Goal: Task Accomplishment & Management: Use online tool/utility

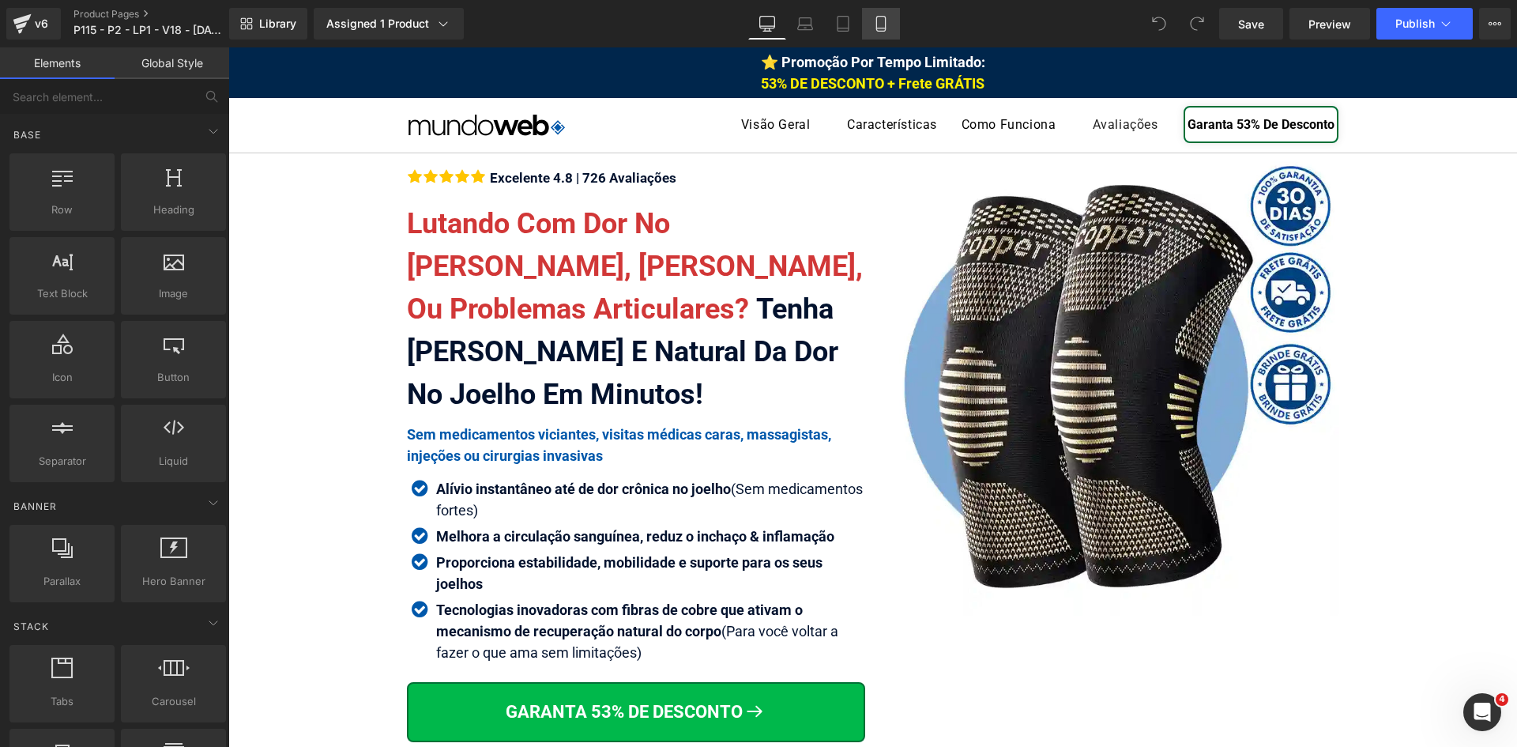
click at [884, 28] on icon at bounding box center [881, 28] width 9 height 0
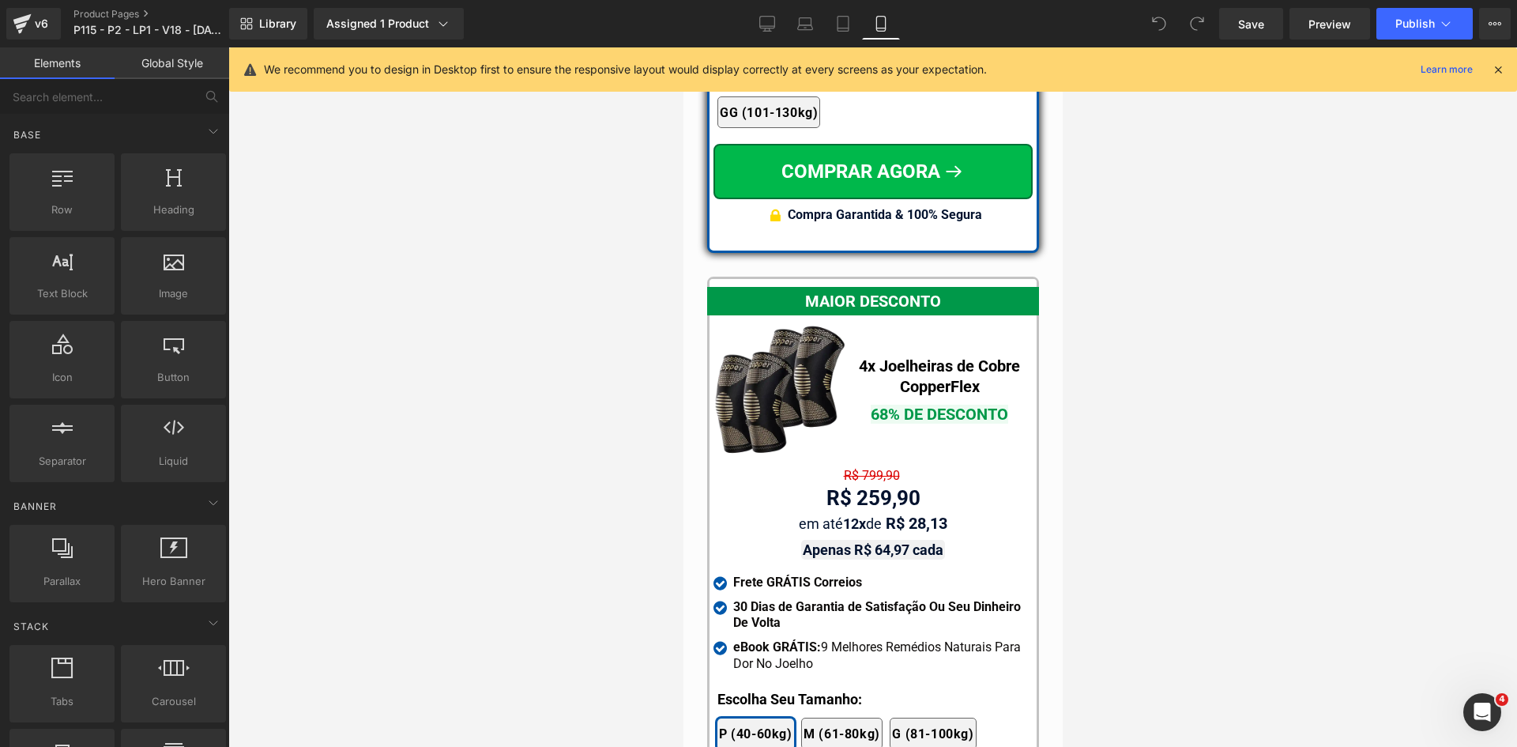
scroll to position [14522, 0]
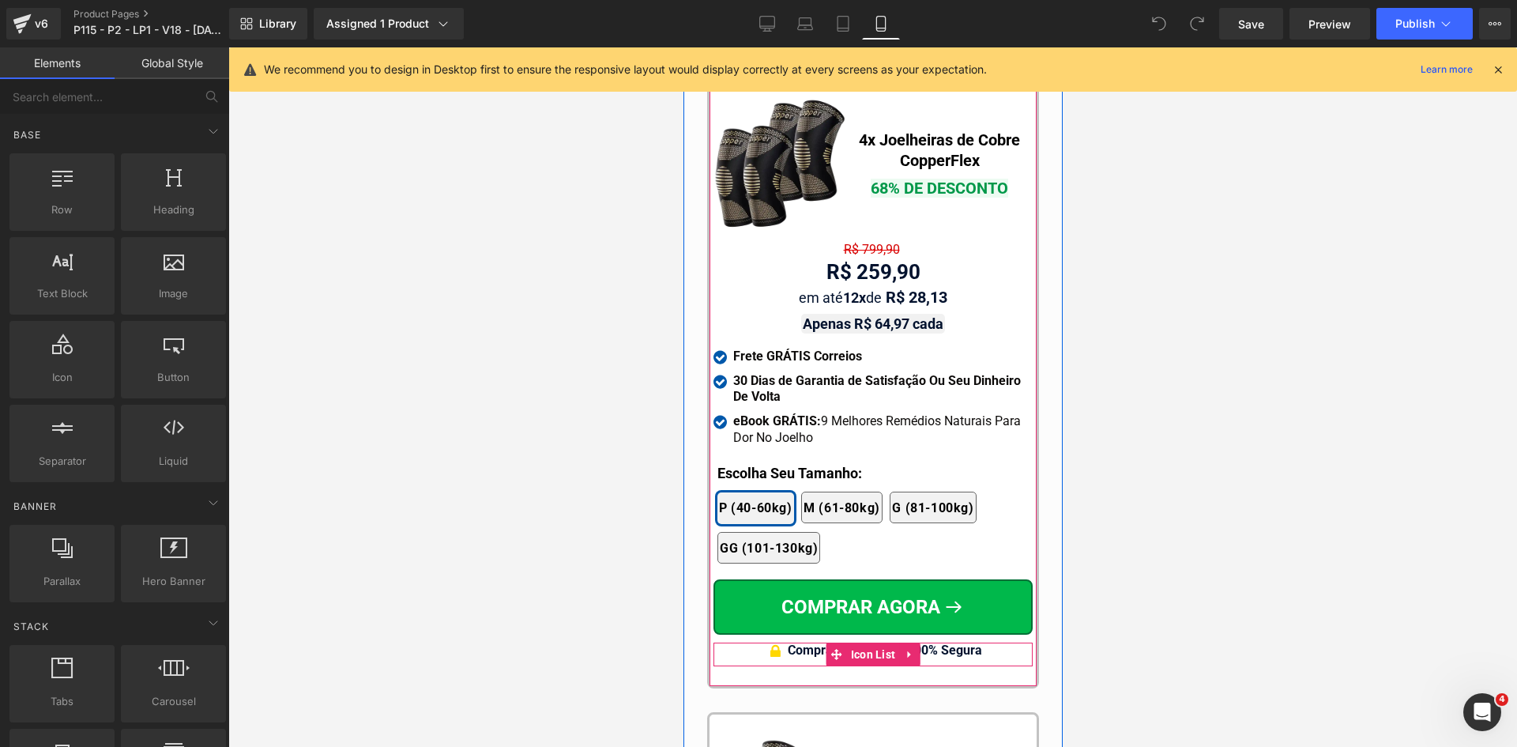
click at [965, 643] on span "Compra Garantida & 100% Segura" at bounding box center [884, 650] width 194 height 15
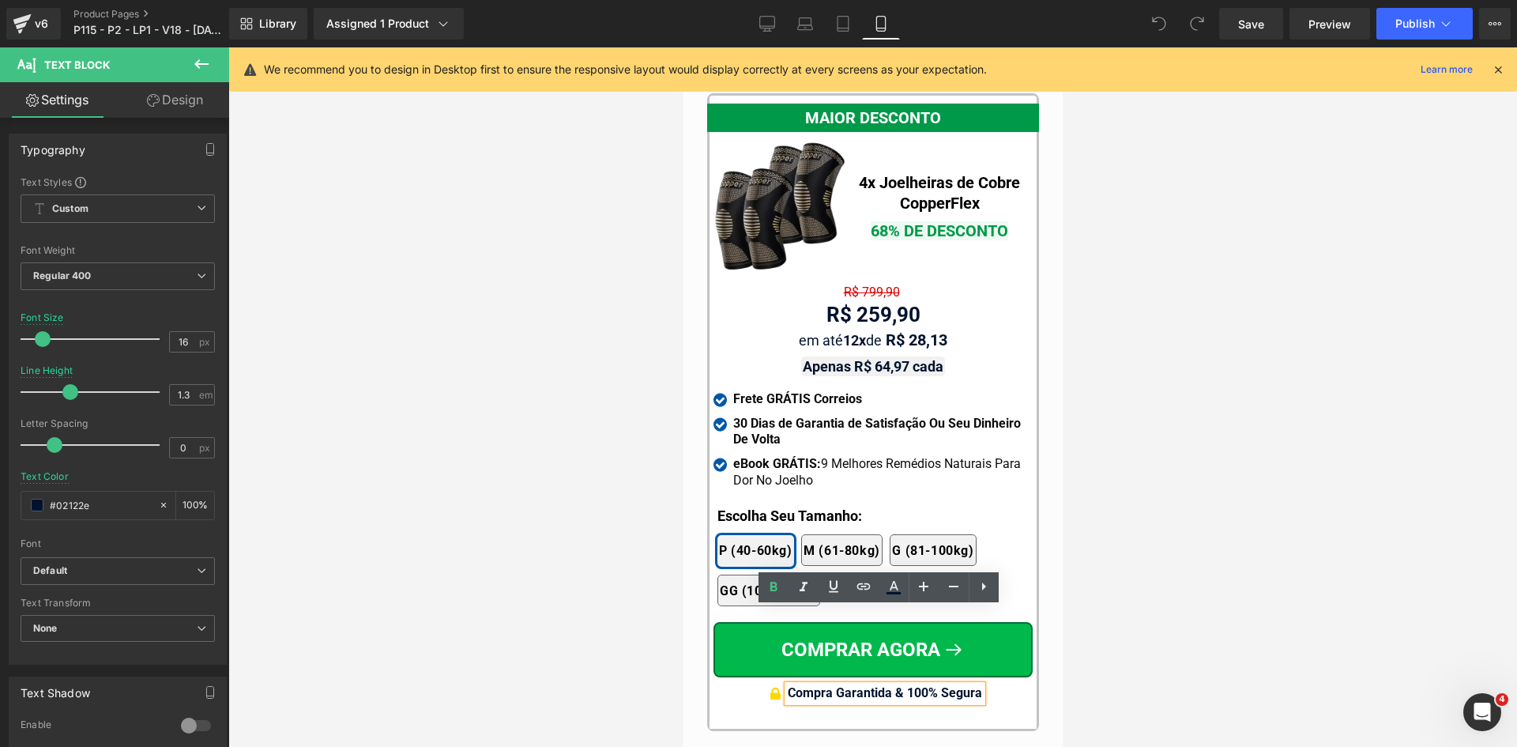
scroll to position [14680, 0]
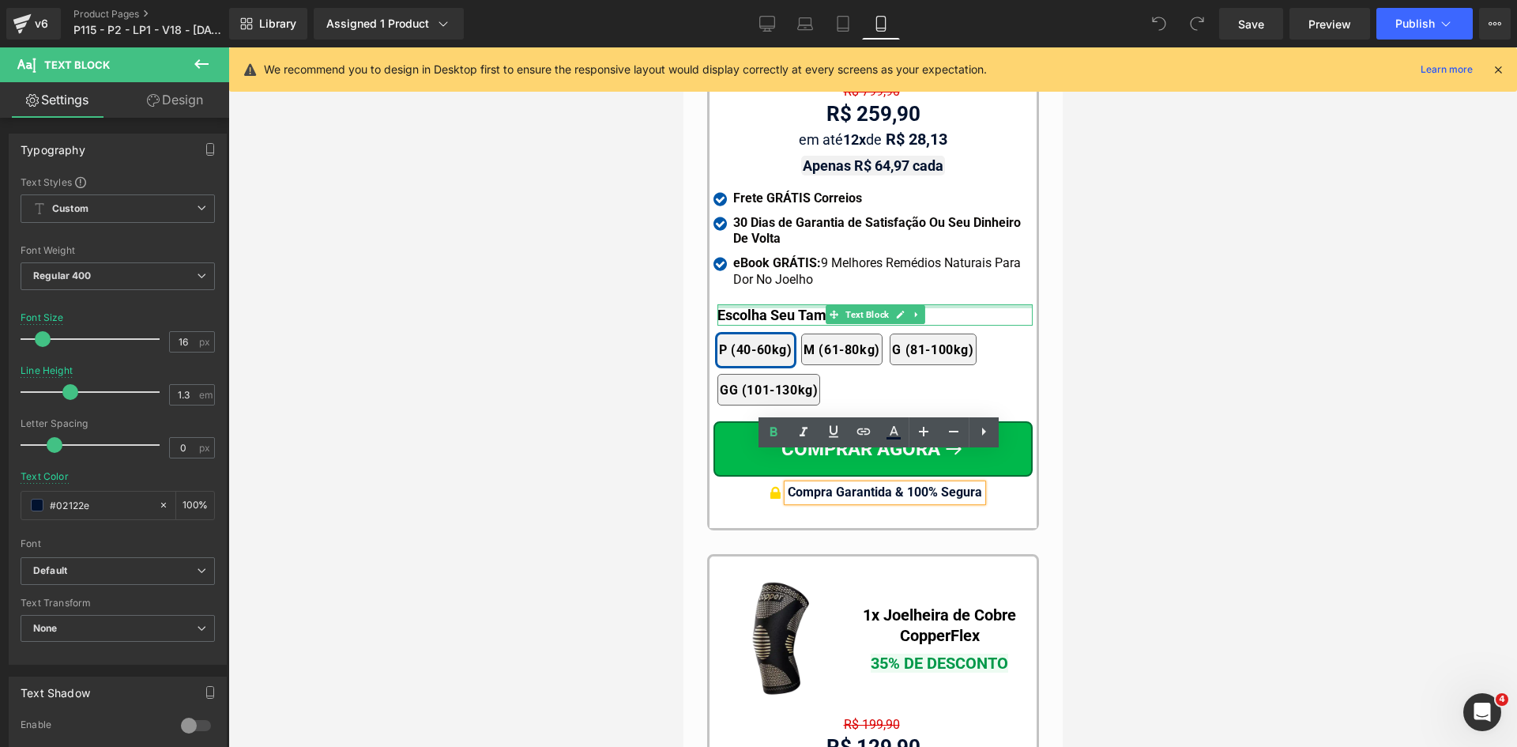
click at [738, 304] on div at bounding box center [874, 306] width 315 height 4
click at [738, 304] on p "Escolha Seu Tamanho:" at bounding box center [874, 314] width 315 height 21
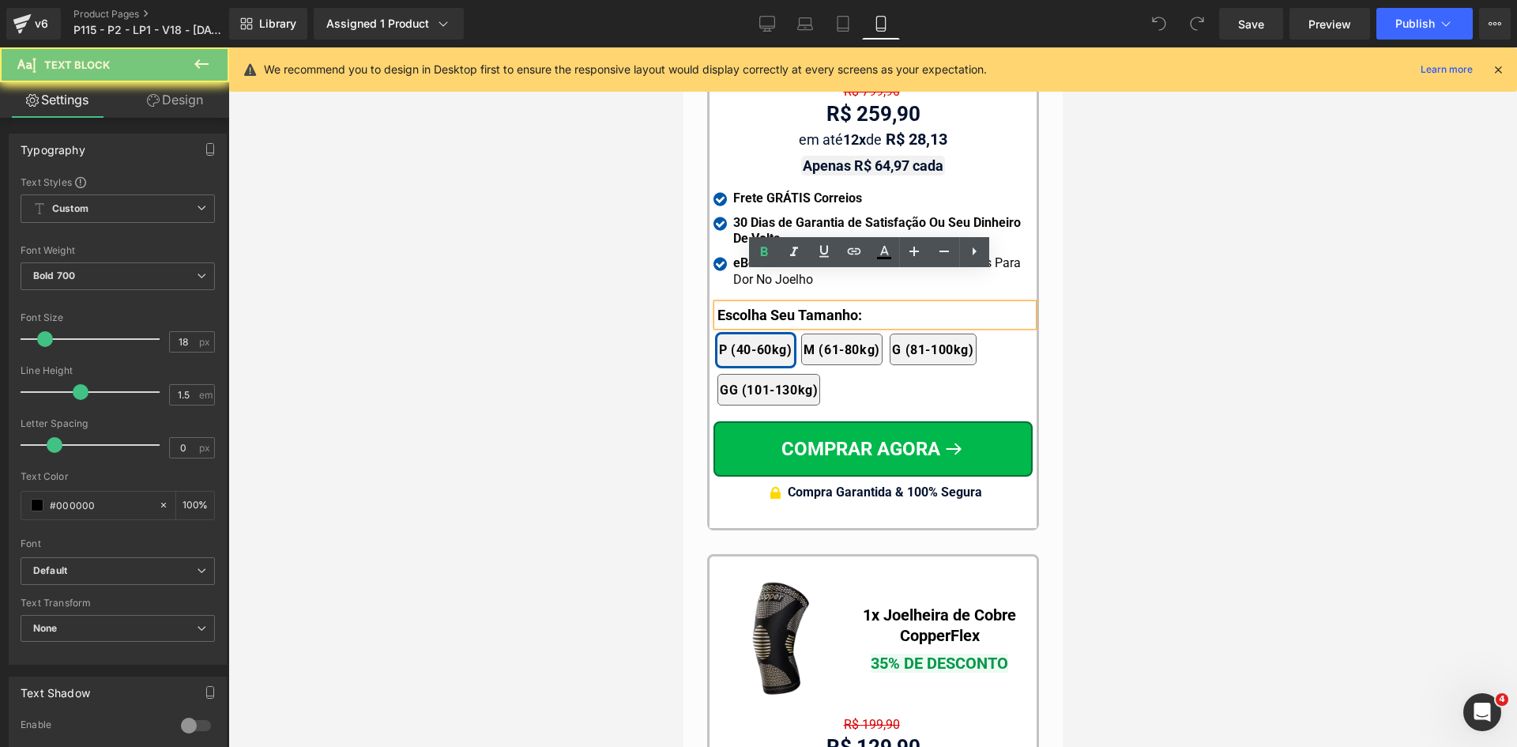
click at [738, 304] on p "Escolha Seu Tamanho:" at bounding box center [874, 314] width 315 height 21
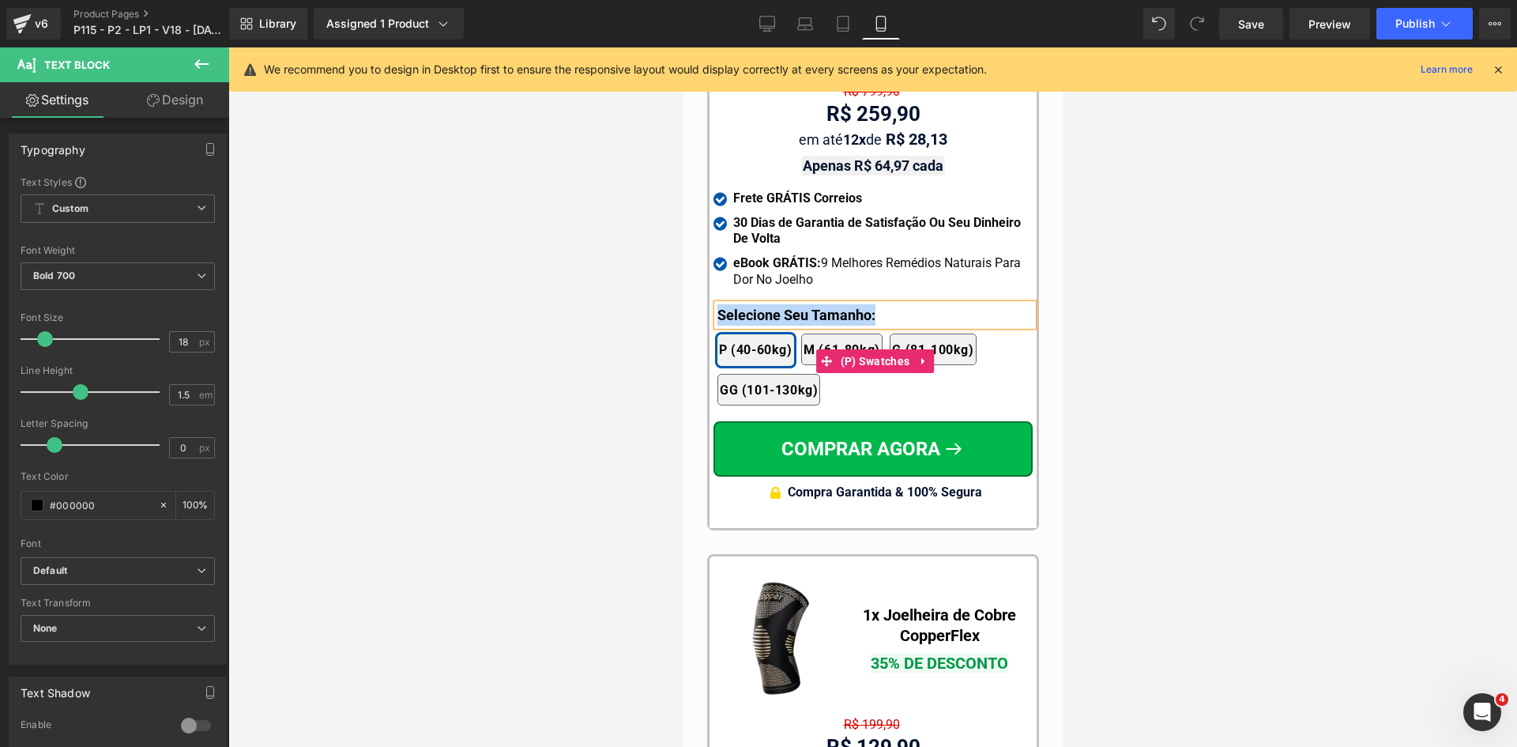
copy p "Selecione Seu Tamanho:"
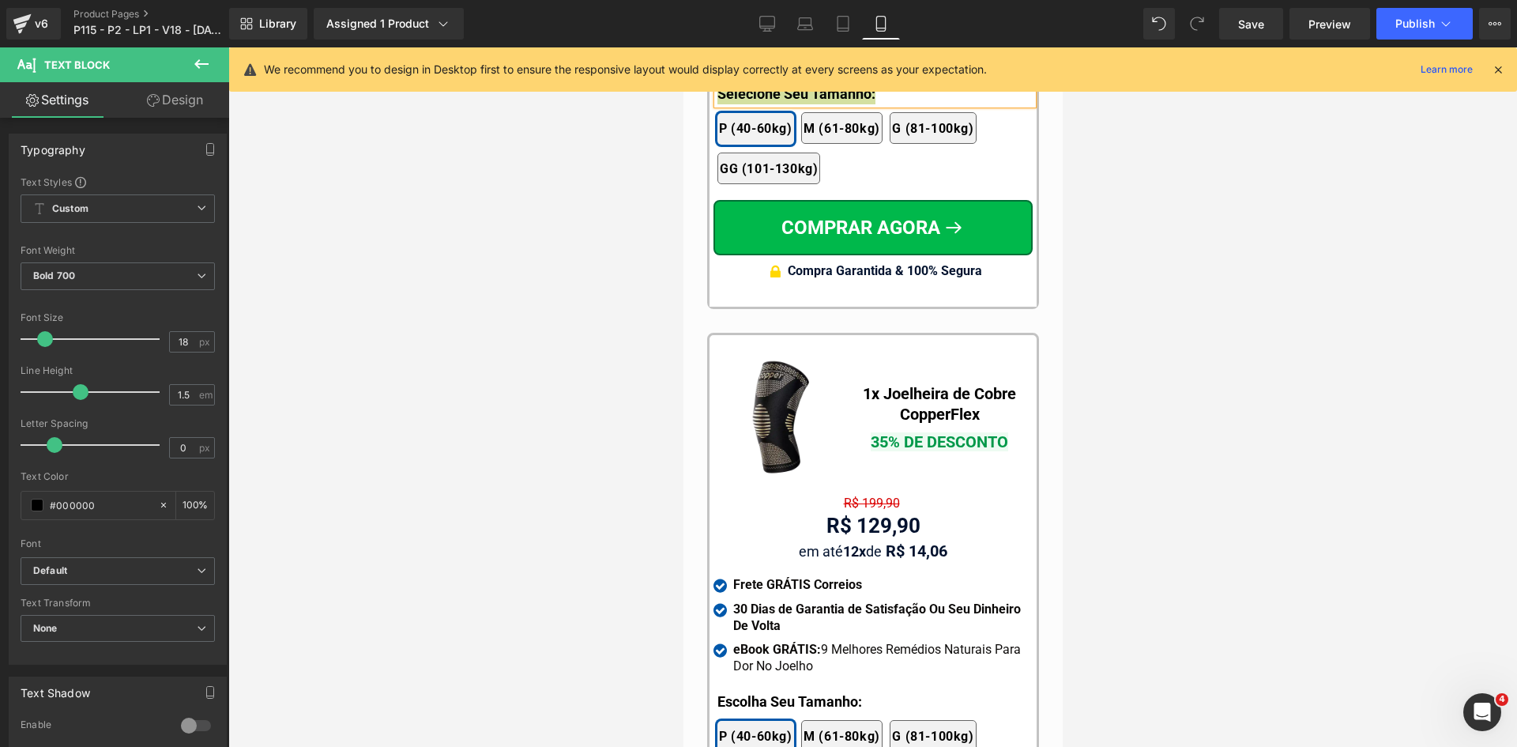
scroll to position [15233, 0]
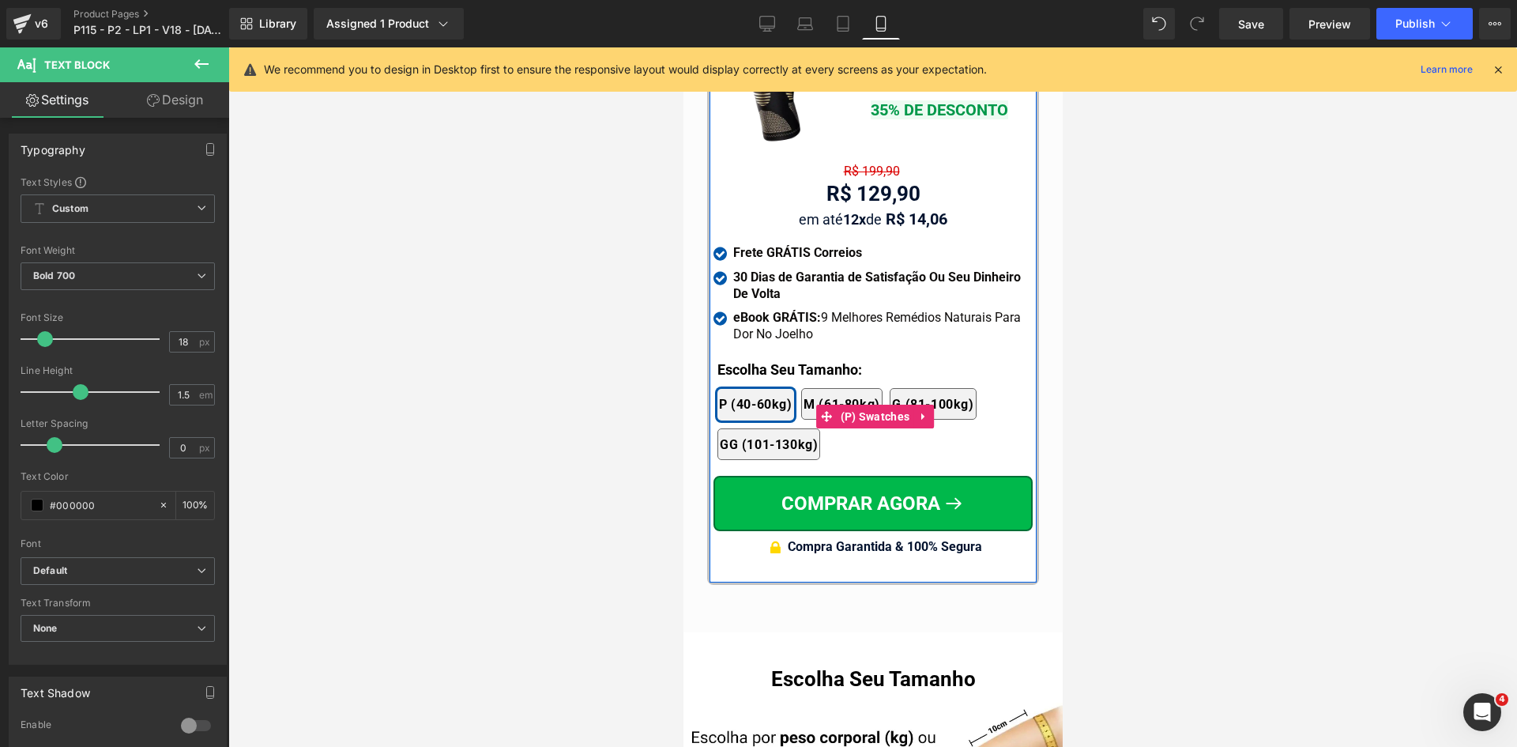
click at [751, 364] on div "2x Joelheiras 4x Joelheiras 1x Joelheira 3x Joelheiras P (40-60kg) M (61-80kg) …" at bounding box center [874, 416] width 315 height 104
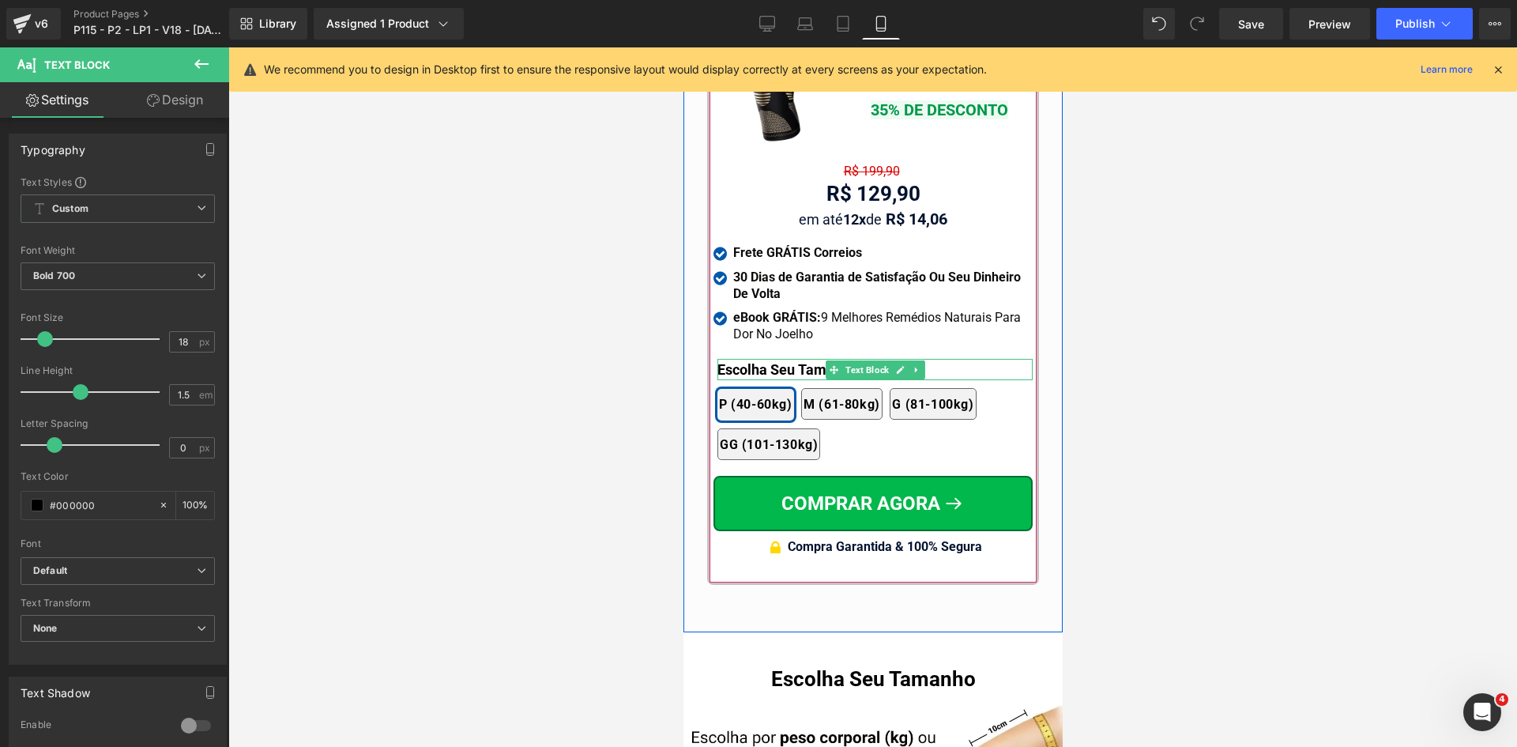
click at [751, 359] on p "Escolha Seu Tamanho:" at bounding box center [874, 369] width 315 height 21
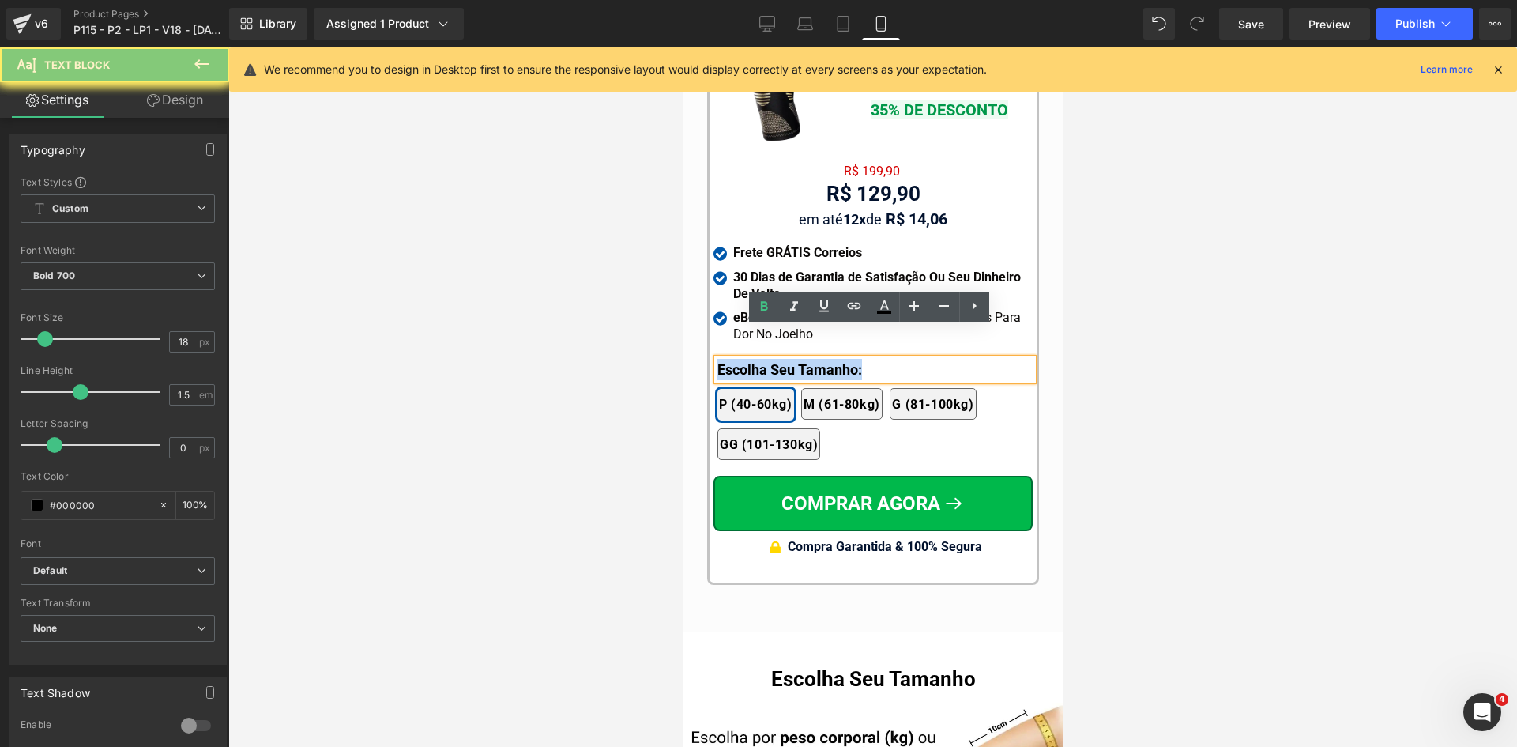
paste div
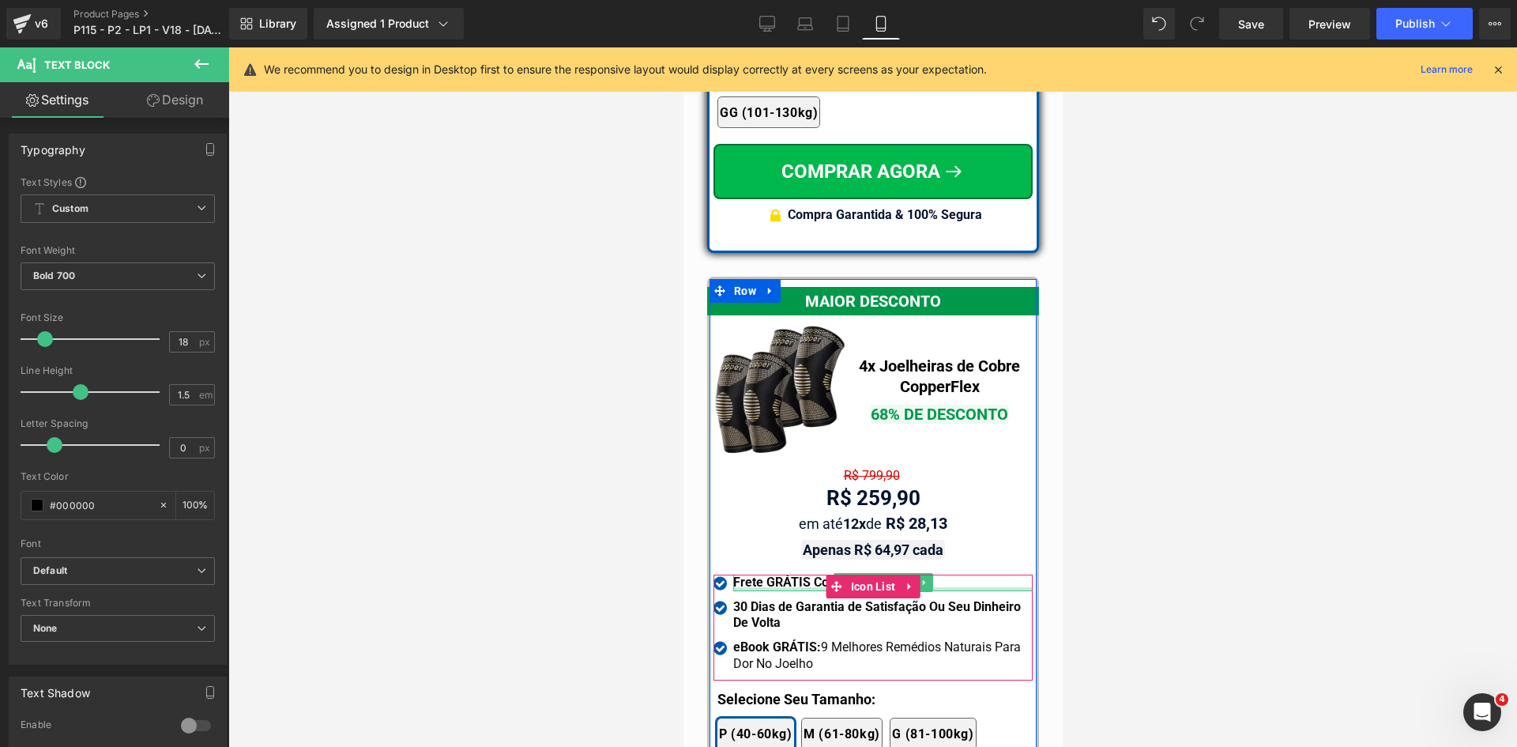
scroll to position [13969, 0]
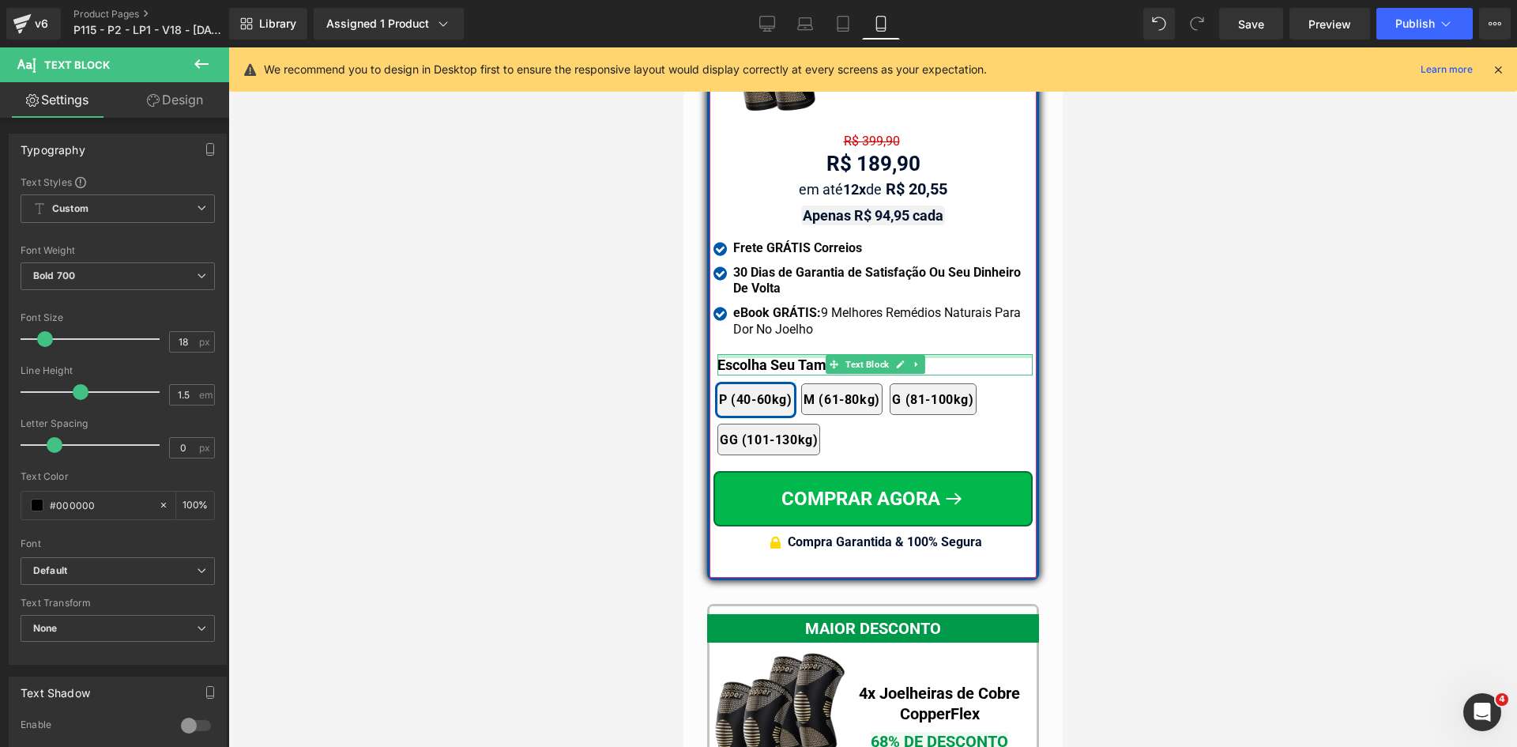
click at [754, 354] on div at bounding box center [874, 356] width 315 height 4
click at [754, 354] on p "Escolha Seu Tamanho:" at bounding box center [874, 364] width 315 height 21
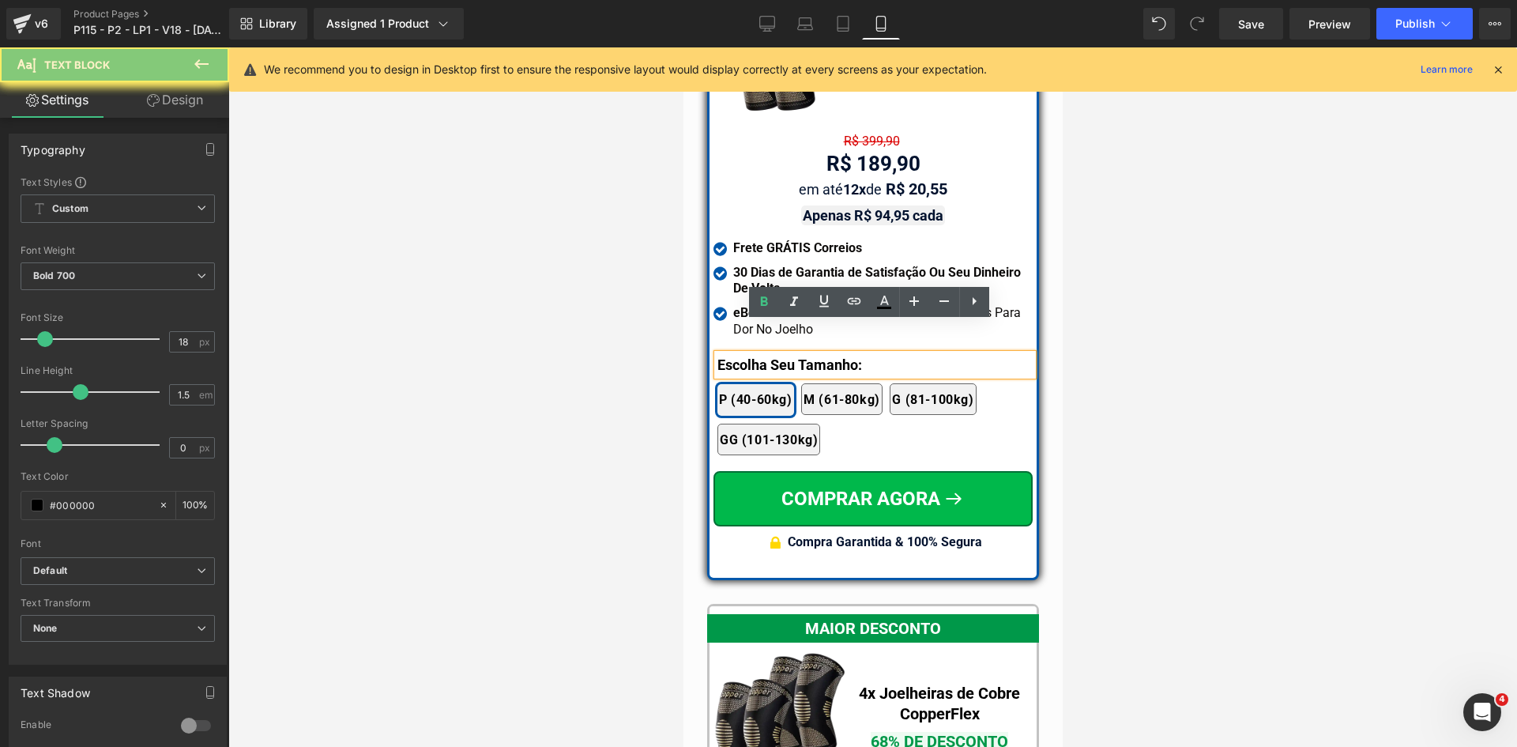
click at [754, 354] on p "Escolha Seu Tamanho:" at bounding box center [874, 364] width 315 height 21
paste div
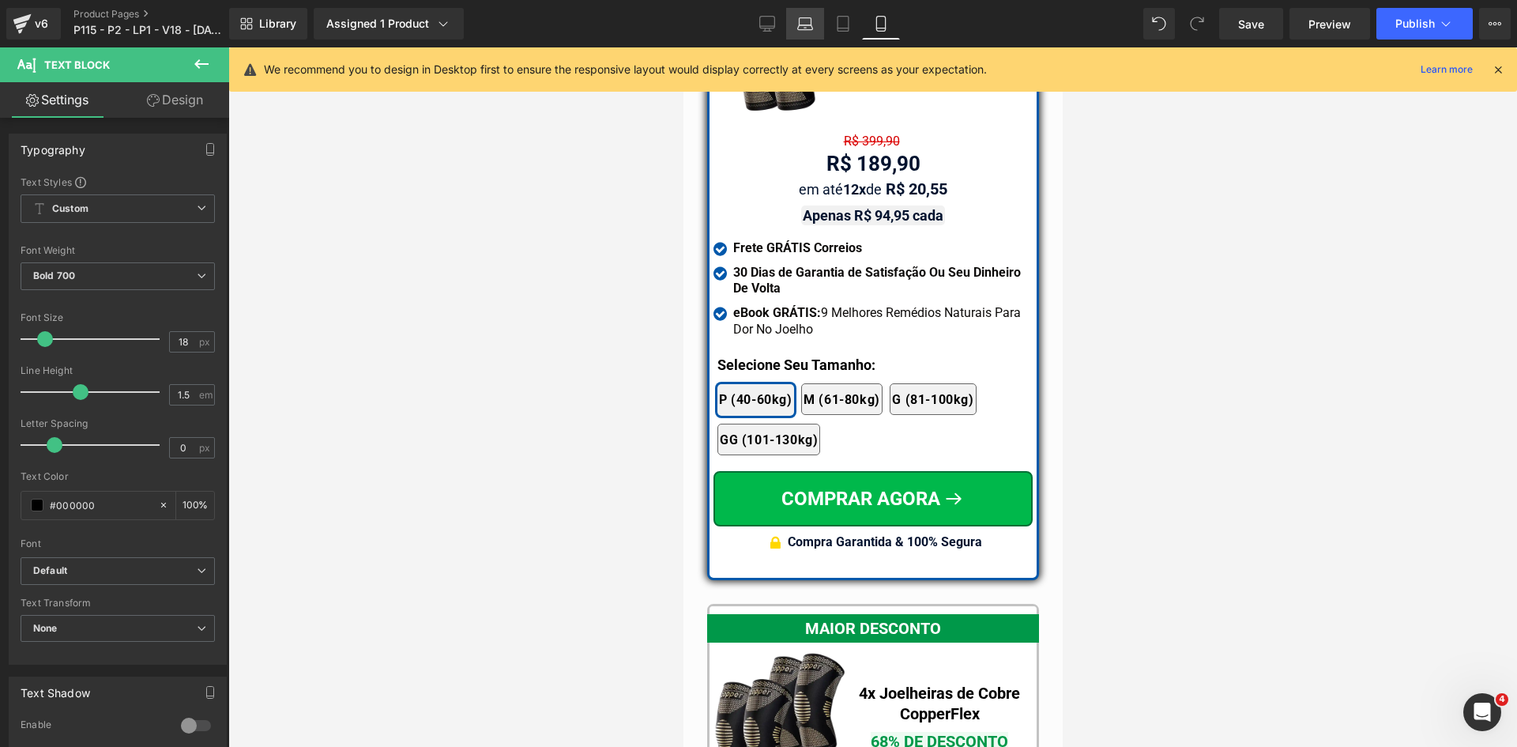
click at [786, 20] on link "Laptop" at bounding box center [805, 24] width 38 height 32
click at [775, 20] on icon at bounding box center [768, 24] width 16 height 16
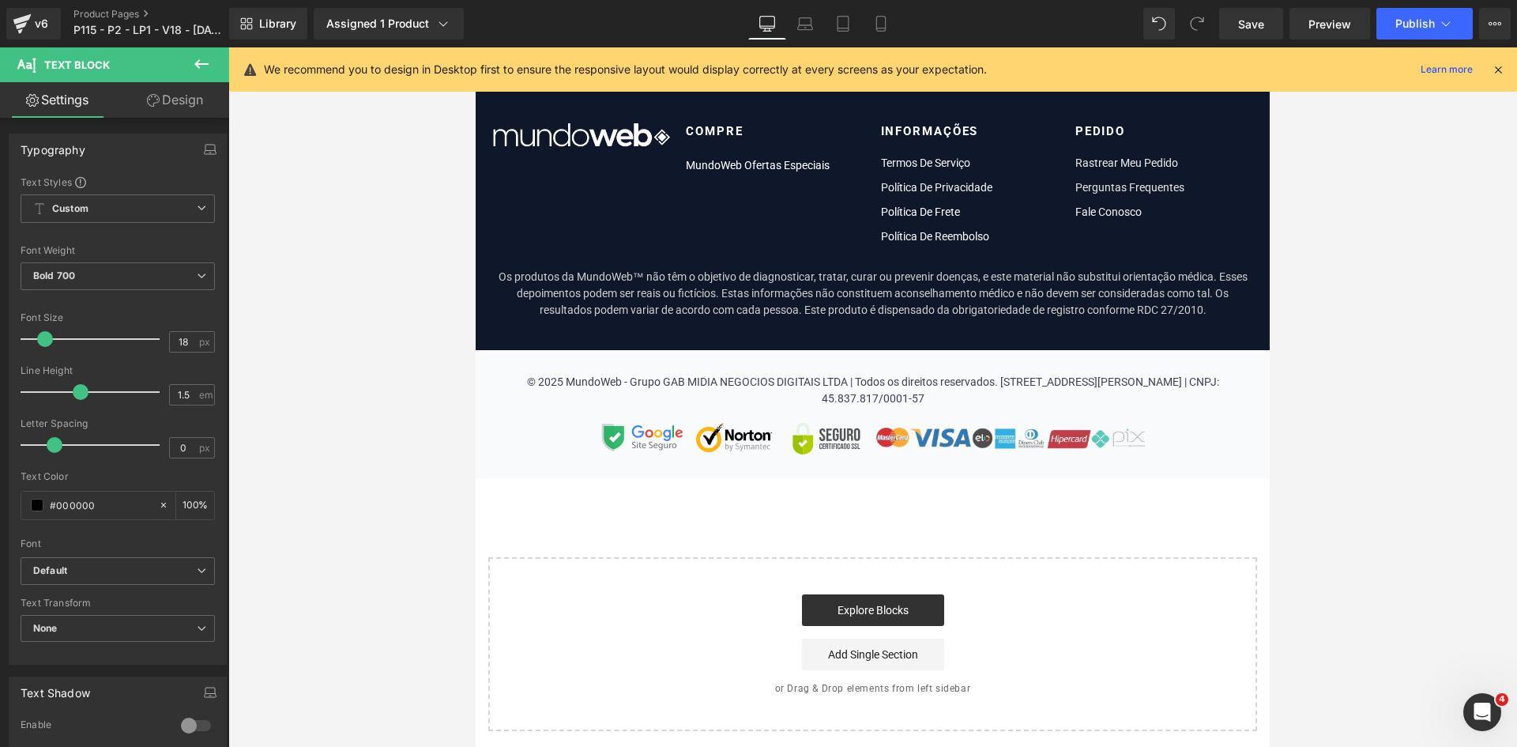
click at [774, 21] on icon at bounding box center [768, 24] width 16 height 16
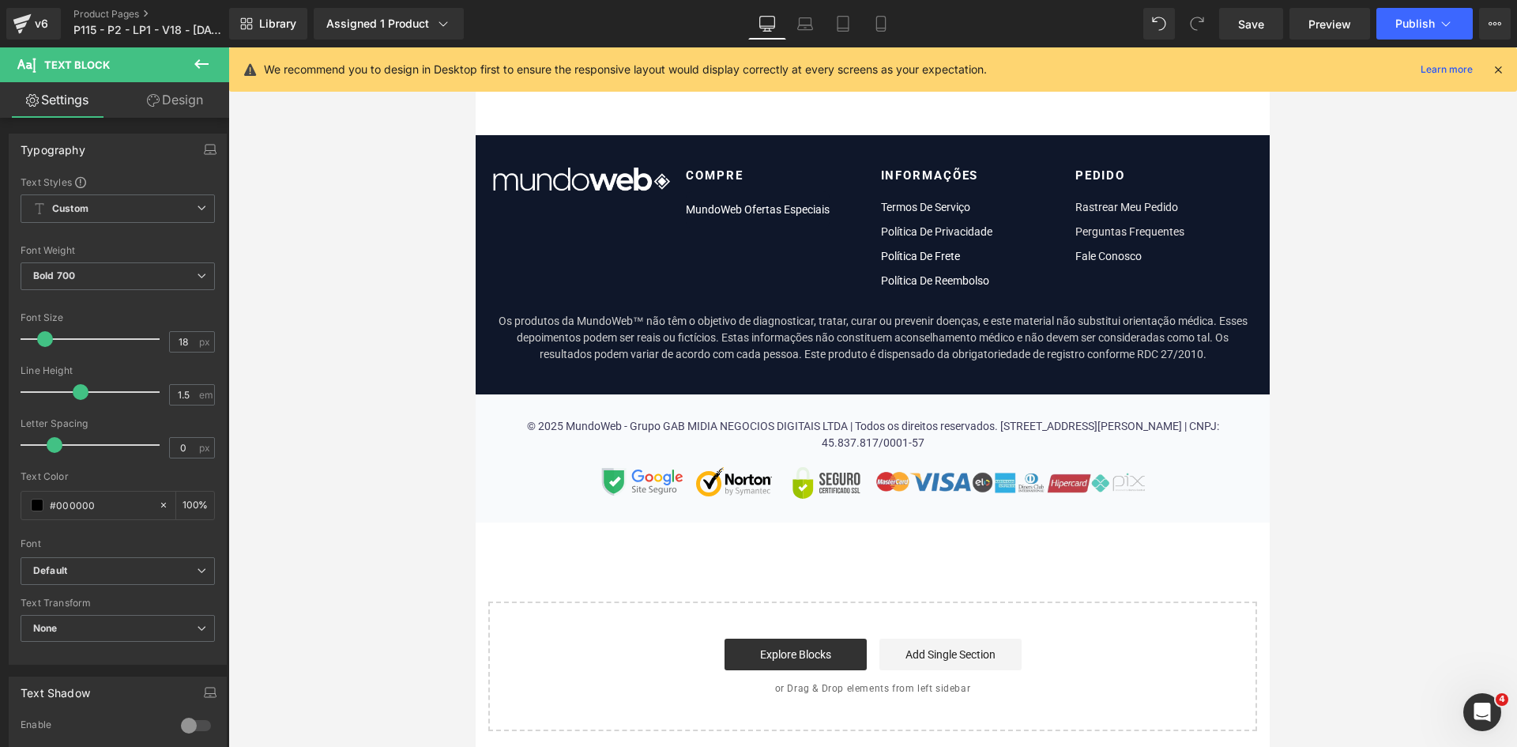
scroll to position [0, 0]
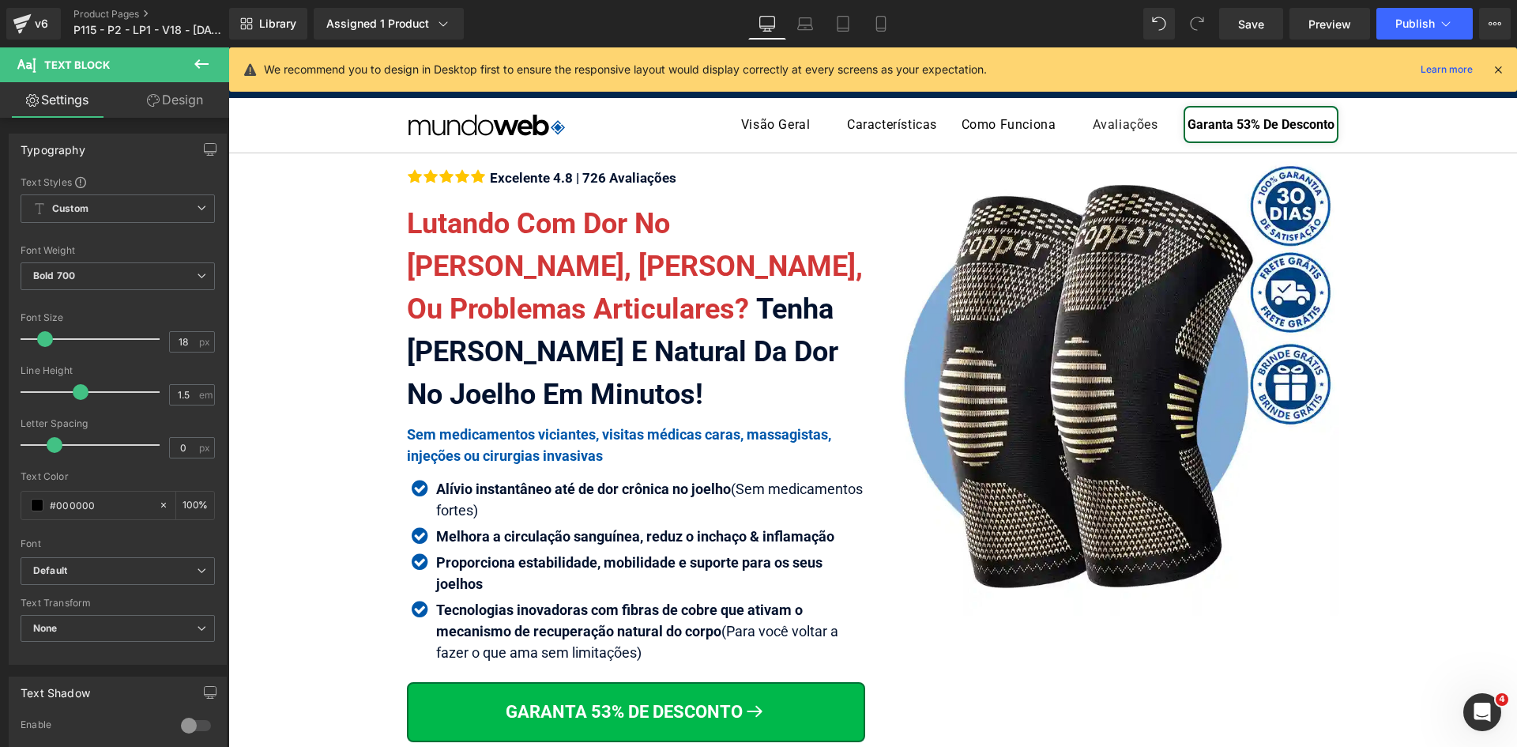
click at [1495, 66] on icon at bounding box center [1498, 69] width 14 height 14
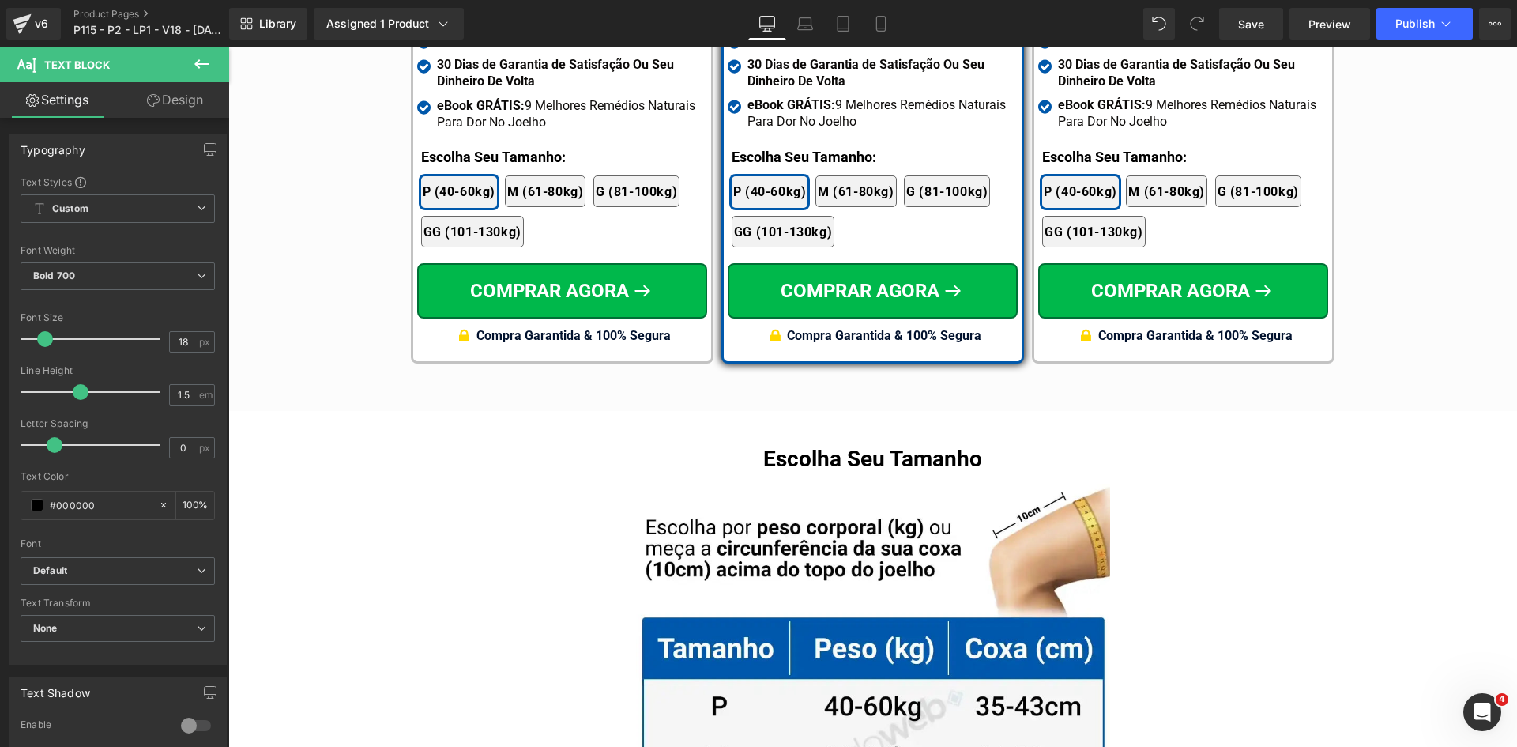
scroll to position [9296, 0]
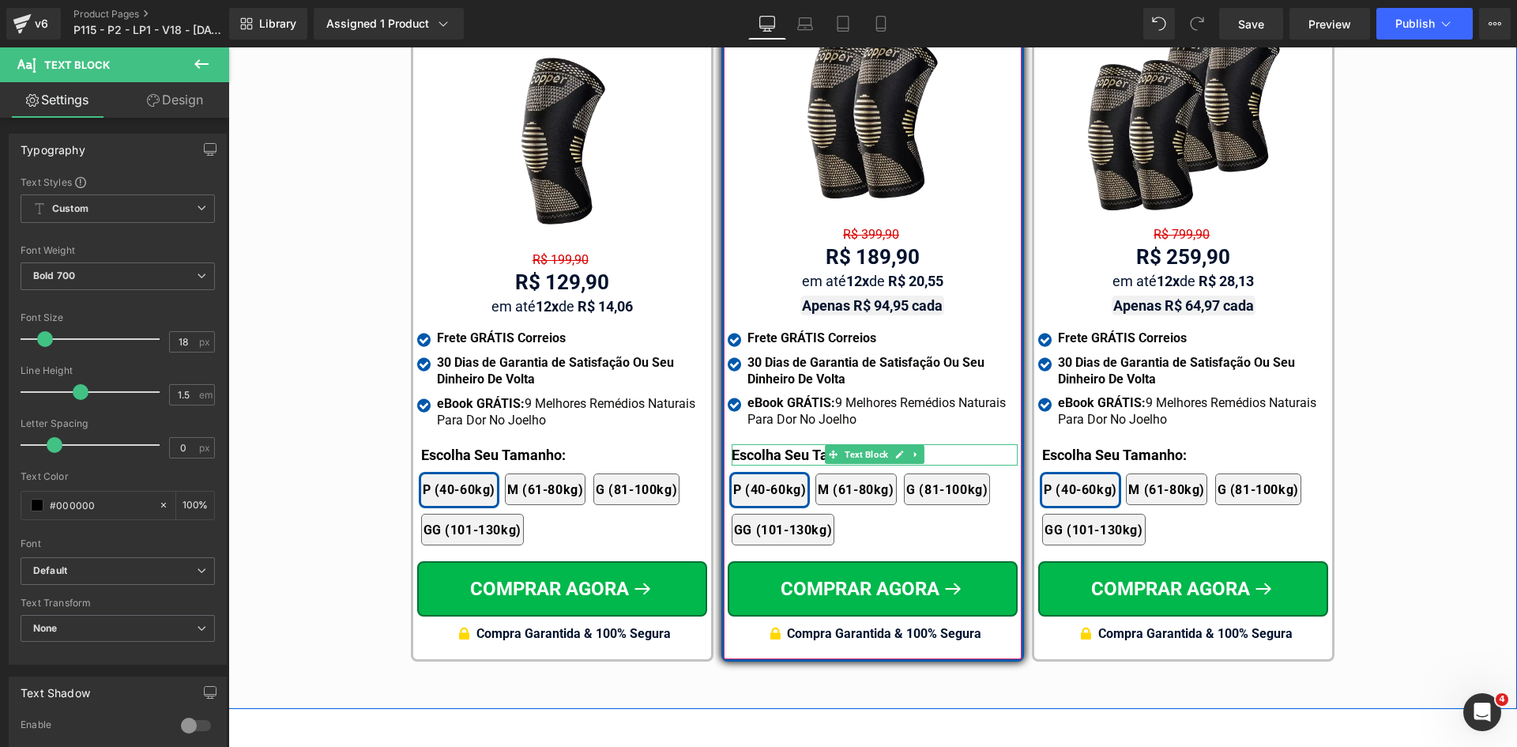
click at [756, 444] on div at bounding box center [875, 446] width 286 height 4
click at [756, 444] on p "Escolha Seu Tamanho:" at bounding box center [875, 454] width 286 height 21
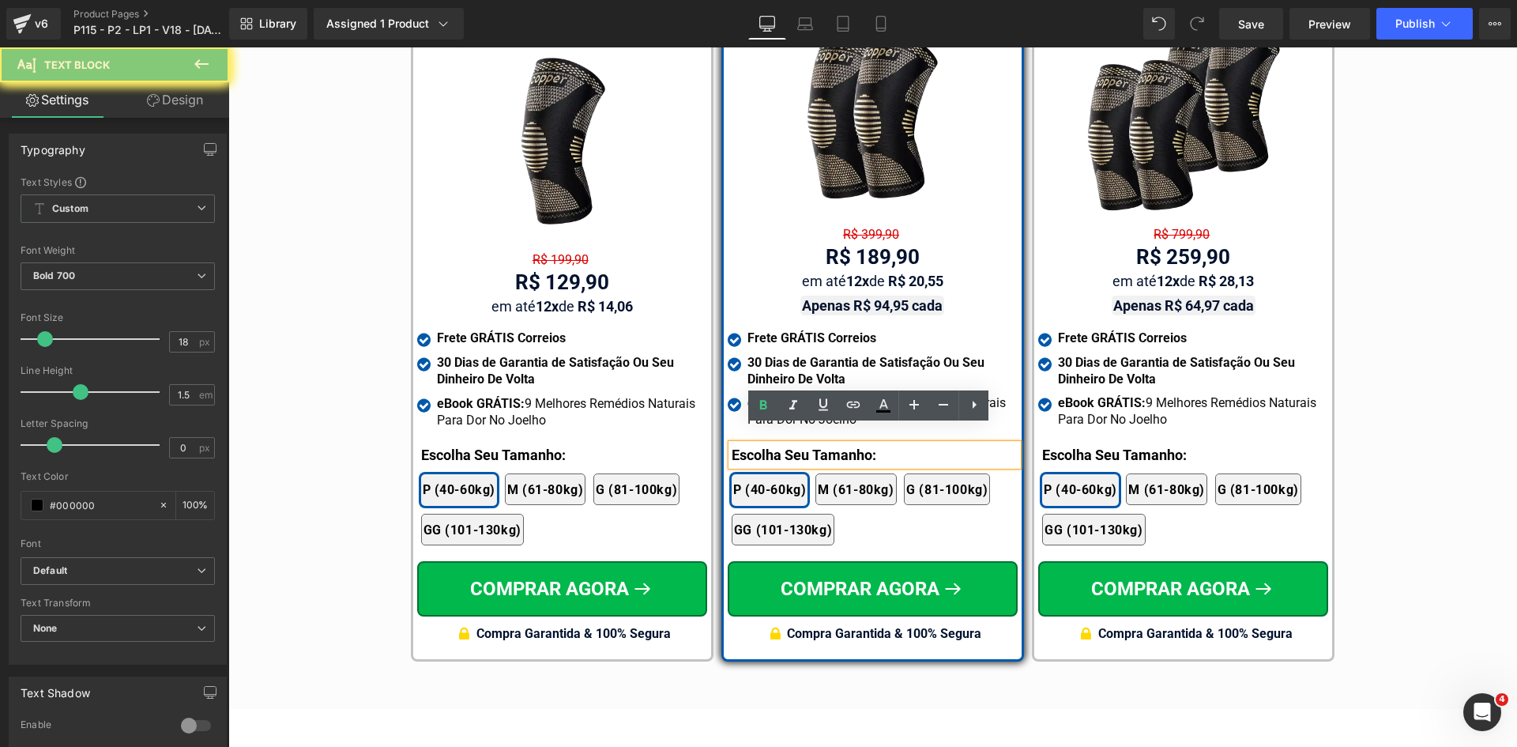
click at [756, 444] on p "Escolha Seu Tamanho:" at bounding box center [875, 454] width 286 height 21
paste div
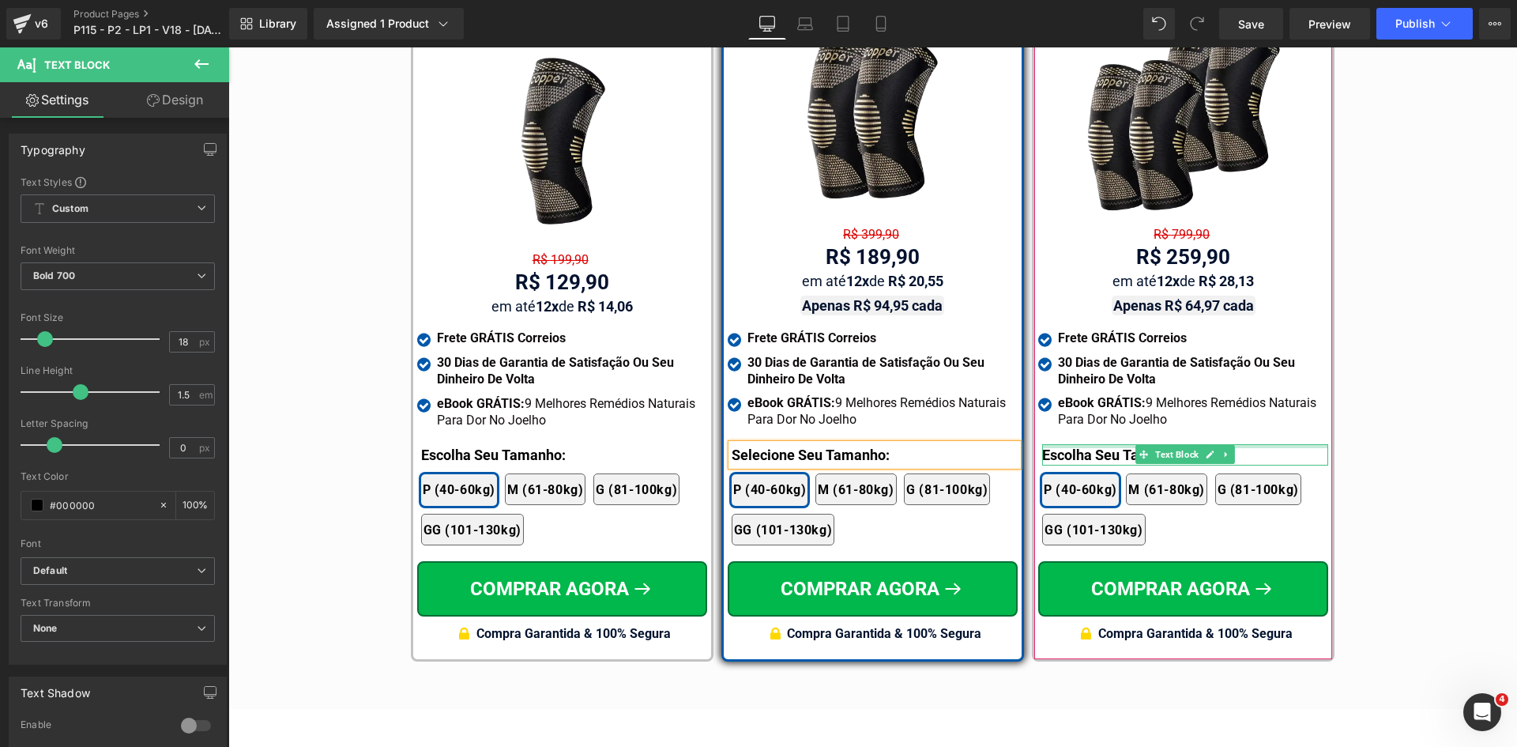
click at [1066, 444] on div at bounding box center [1185, 446] width 286 height 4
click at [1066, 444] on p "Escolha Seu Tamanho:" at bounding box center [1185, 454] width 286 height 21
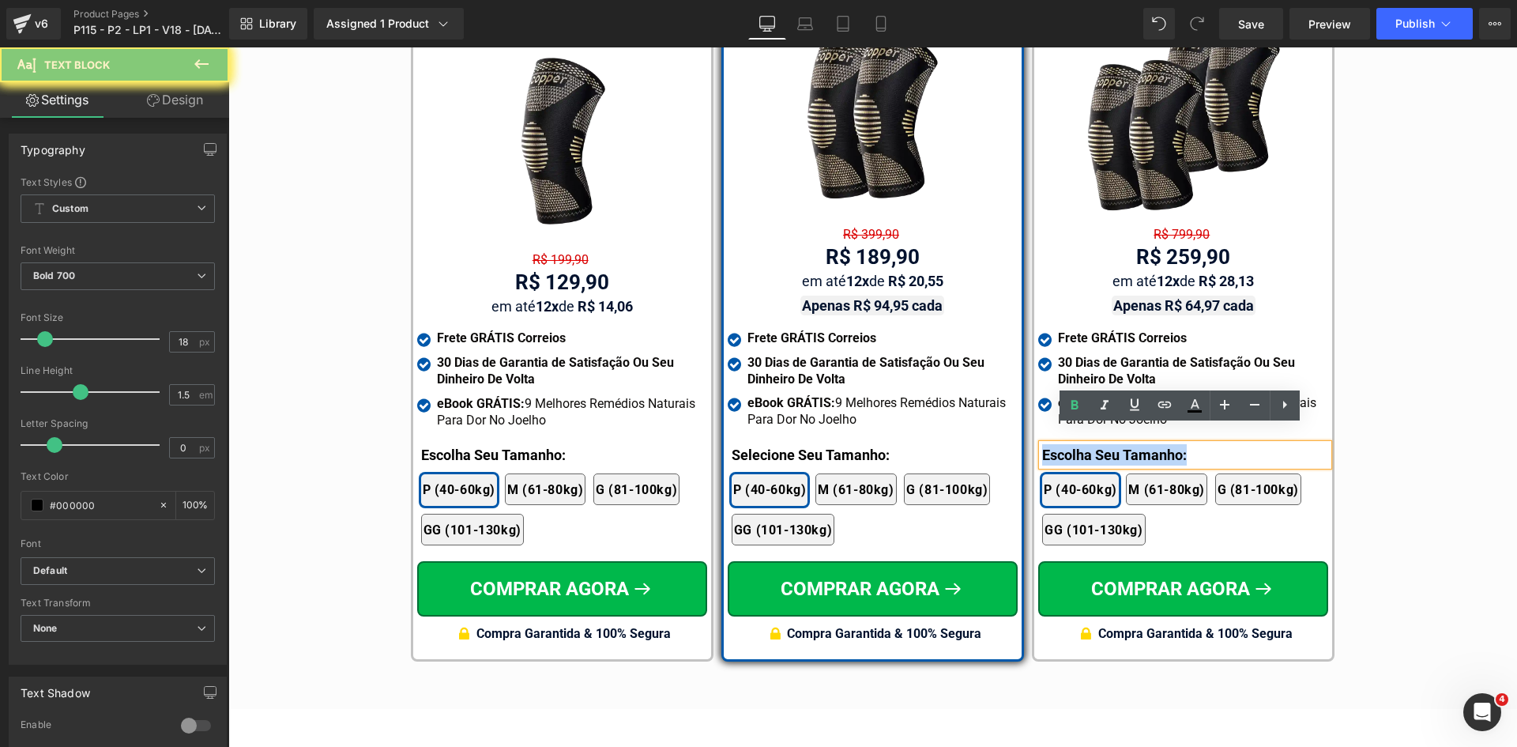
paste div
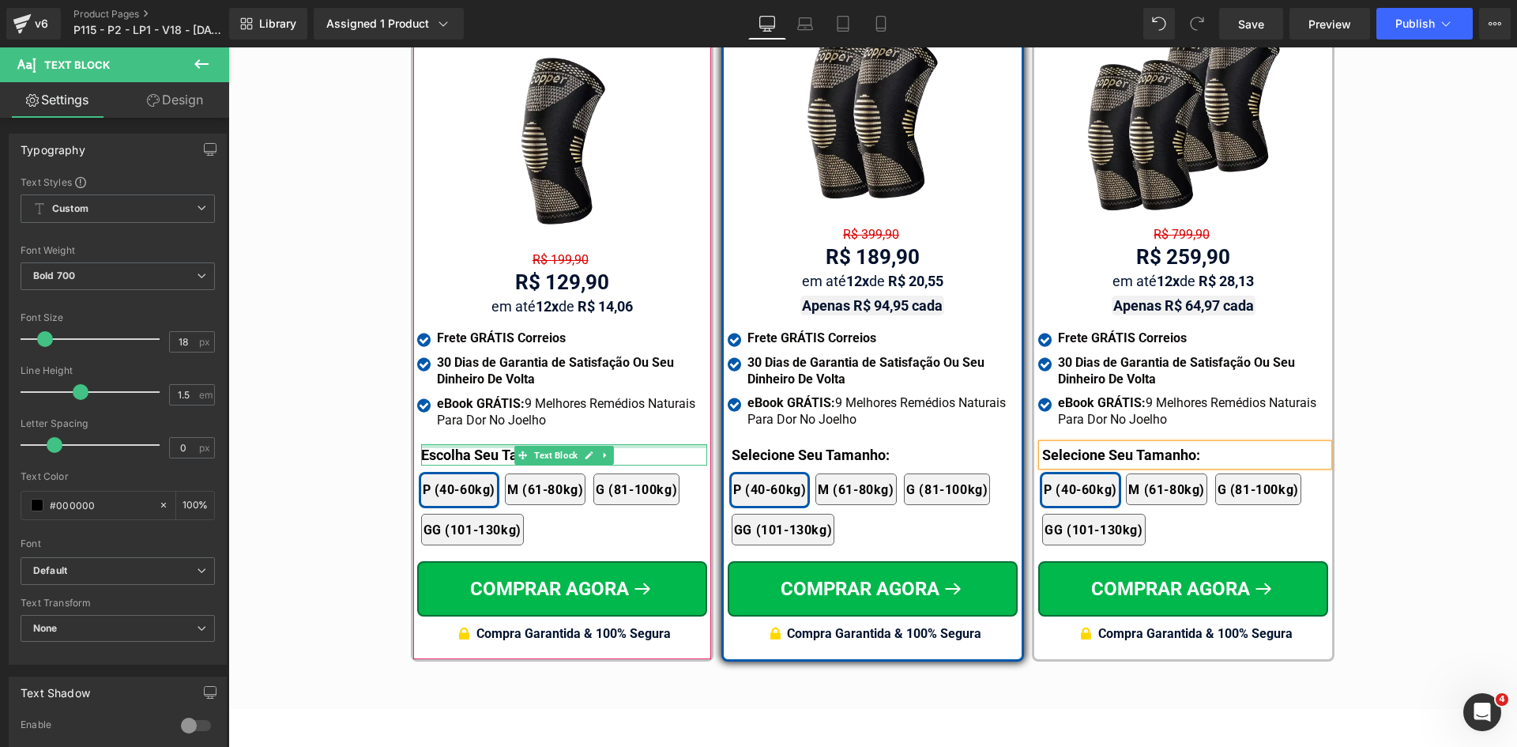
click at [427, 444] on div at bounding box center [564, 446] width 286 height 4
click at [427, 444] on p "Escolha Seu Tamanho:" at bounding box center [564, 454] width 286 height 21
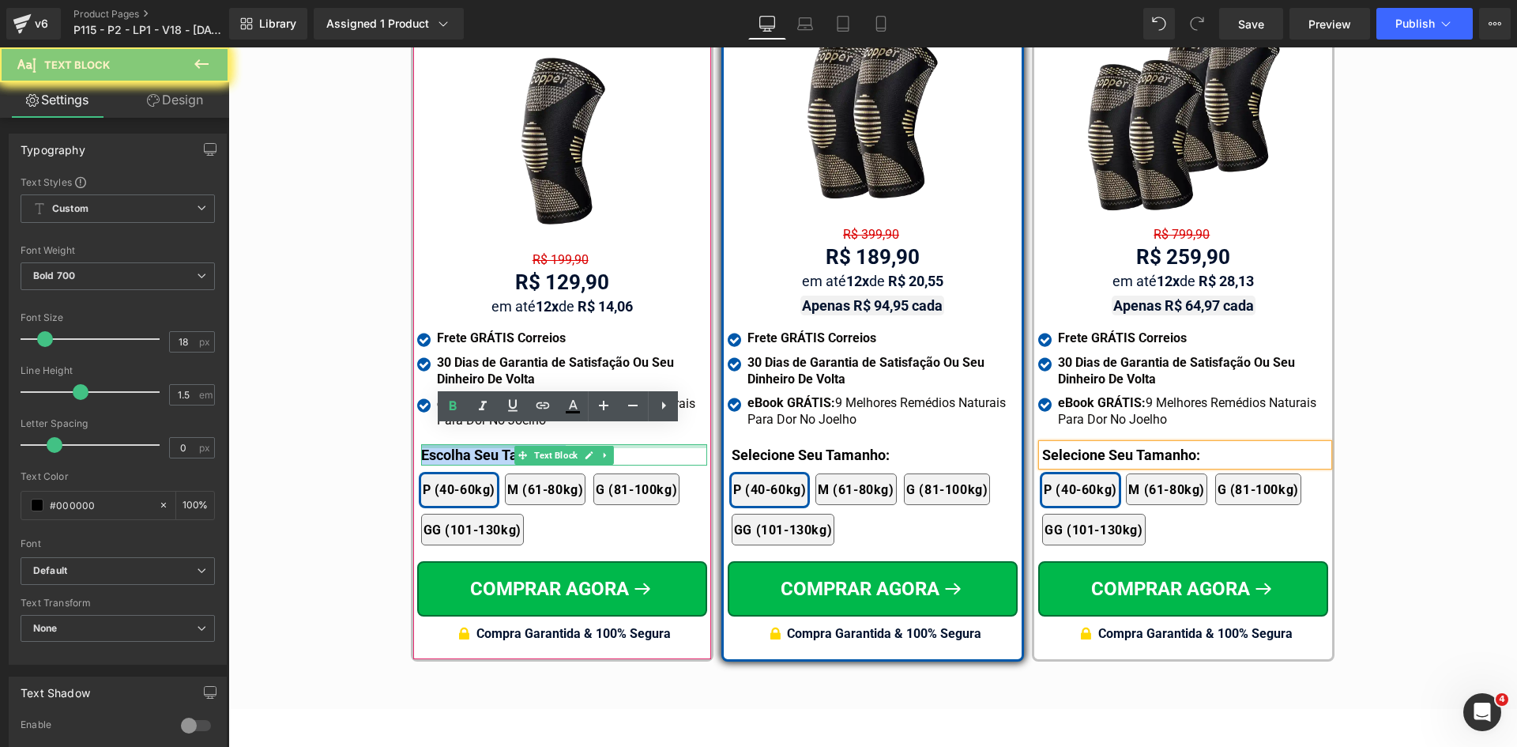
click at [427, 444] on p "Escolha Seu Tamanho:" at bounding box center [564, 454] width 286 height 21
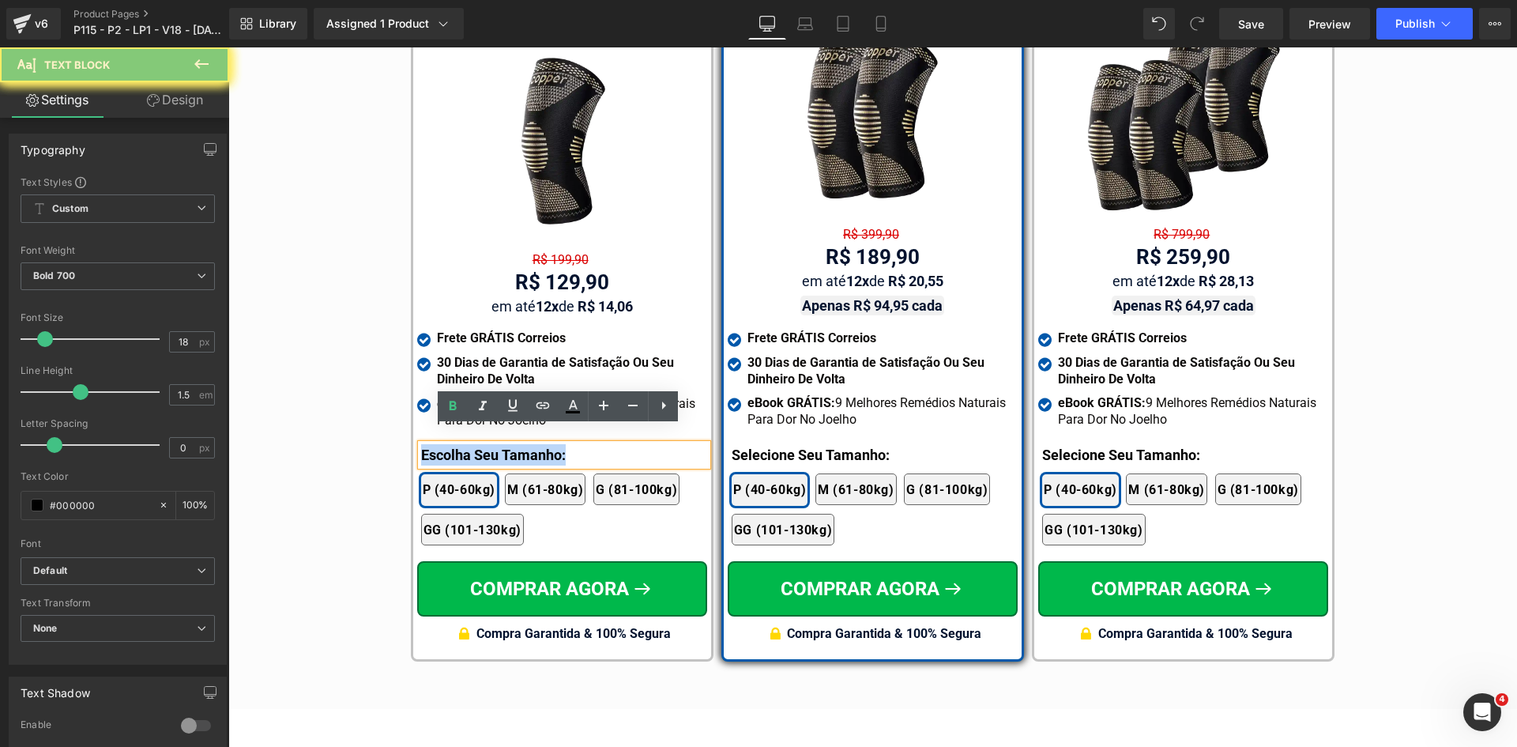
paste div
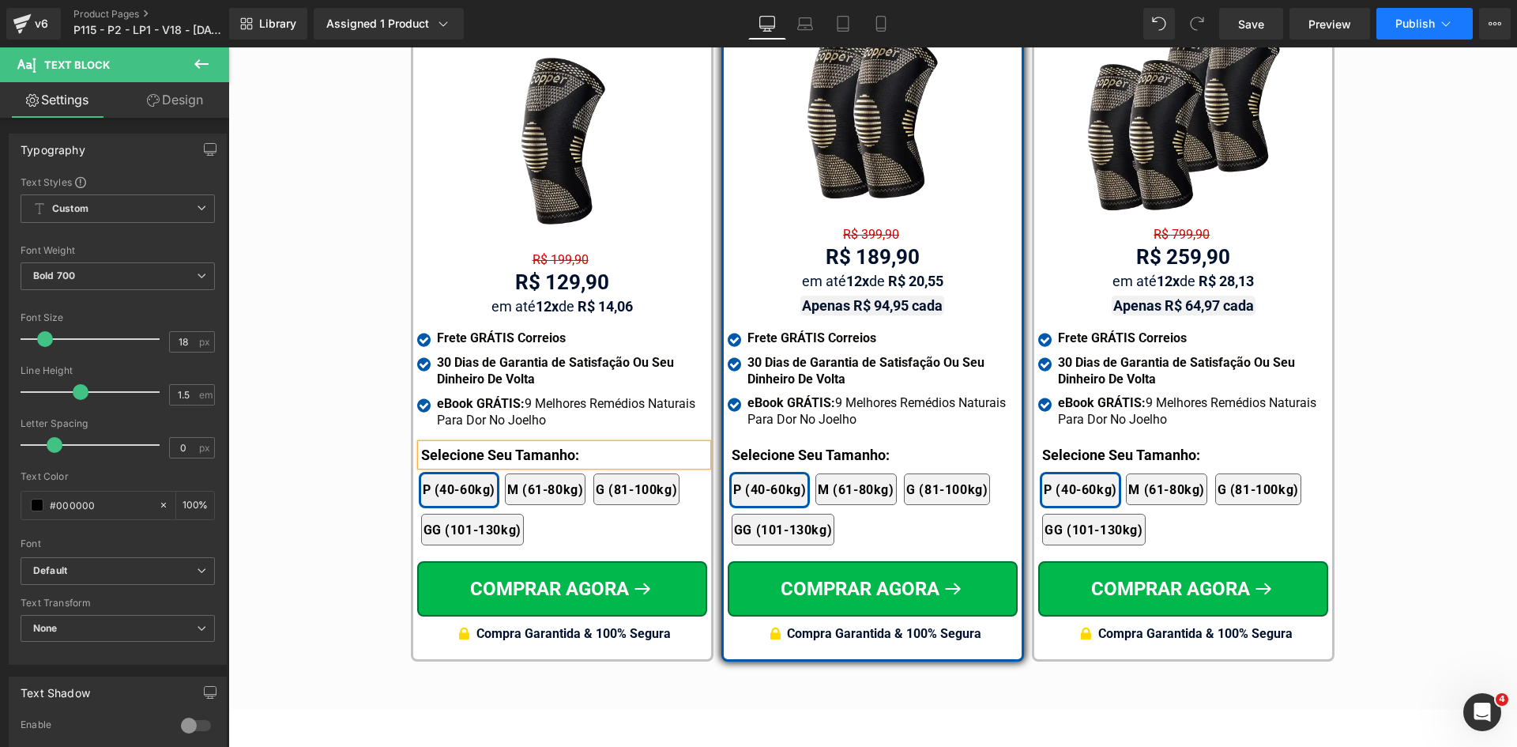
click at [1428, 18] on span "Publish" at bounding box center [1416, 23] width 40 height 13
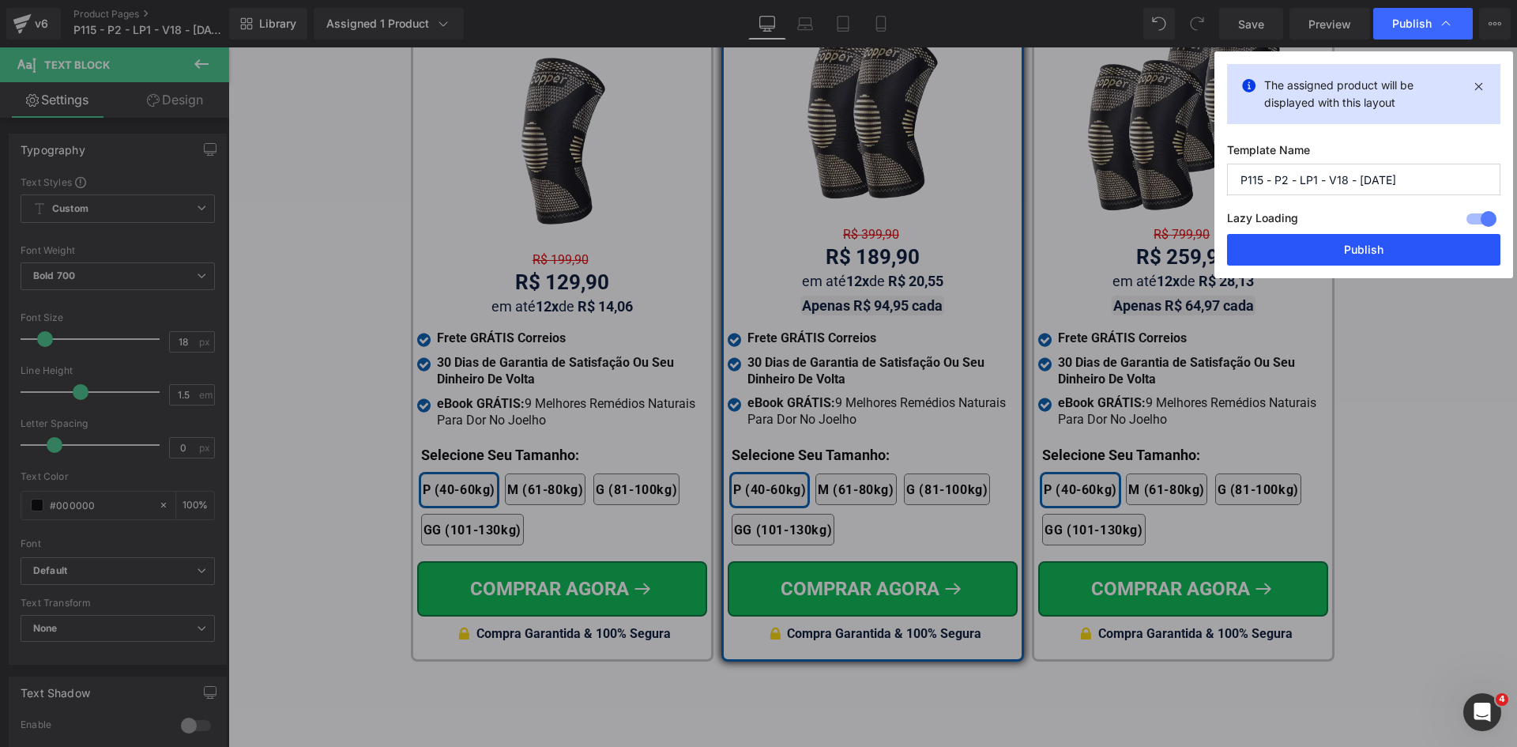
click at [1336, 249] on button "Publish" at bounding box center [1363, 250] width 273 height 32
